Goal: Information Seeking & Learning: Compare options

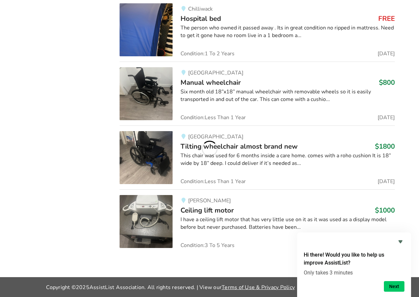
scroll to position [1319, 0]
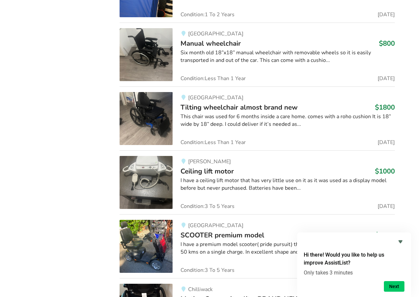
click at [150, 145] on img at bounding box center [146, 118] width 53 height 53
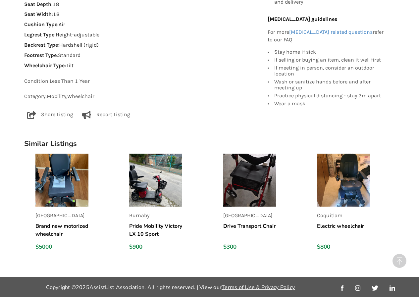
scroll to position [488, 0]
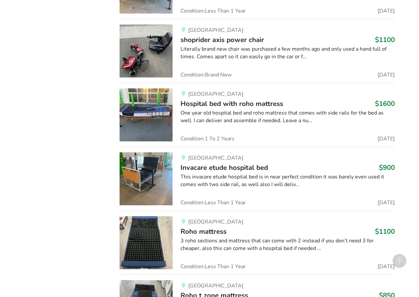
scroll to position [2172, 0]
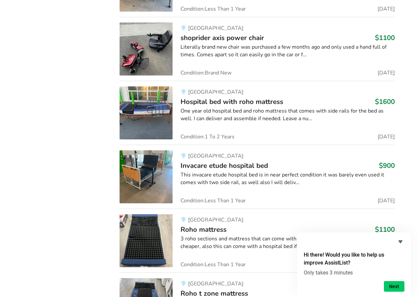
click at [309, 139] on div "[GEOGRAPHIC_DATA] bed with roho mattress $1600 One year old hospital bed and ro…" at bounding box center [283, 112] width 222 height 53
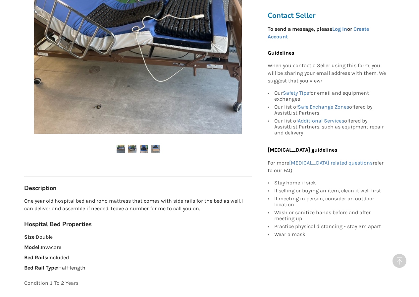
scroll to position [209, 0]
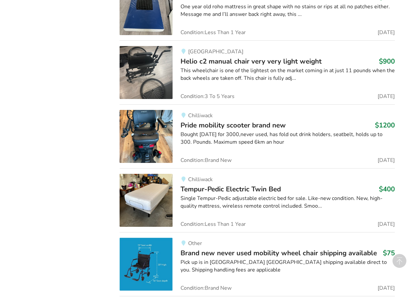
scroll to position [2469, 0]
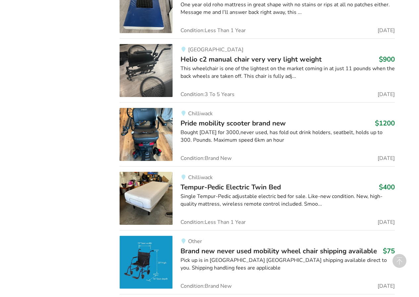
click at [169, 97] on img at bounding box center [146, 70] width 53 height 53
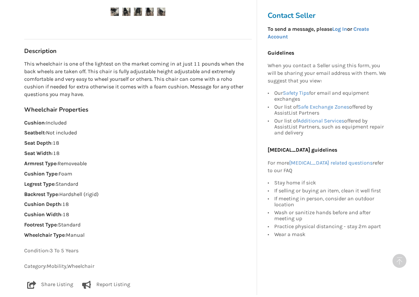
scroll to position [356, 0]
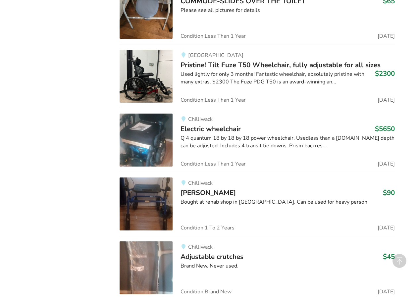
scroll to position [3040, 0]
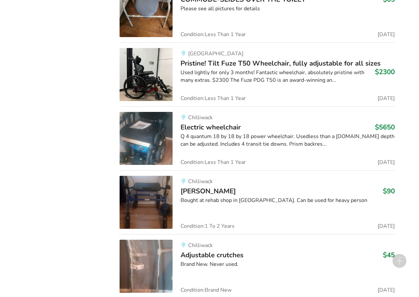
click at [134, 101] on img at bounding box center [146, 74] width 53 height 53
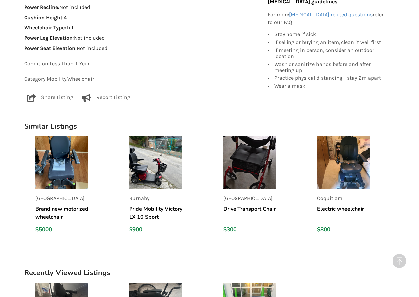
scroll to position [828, 0]
